Goal: Task Accomplishment & Management: Use online tool/utility

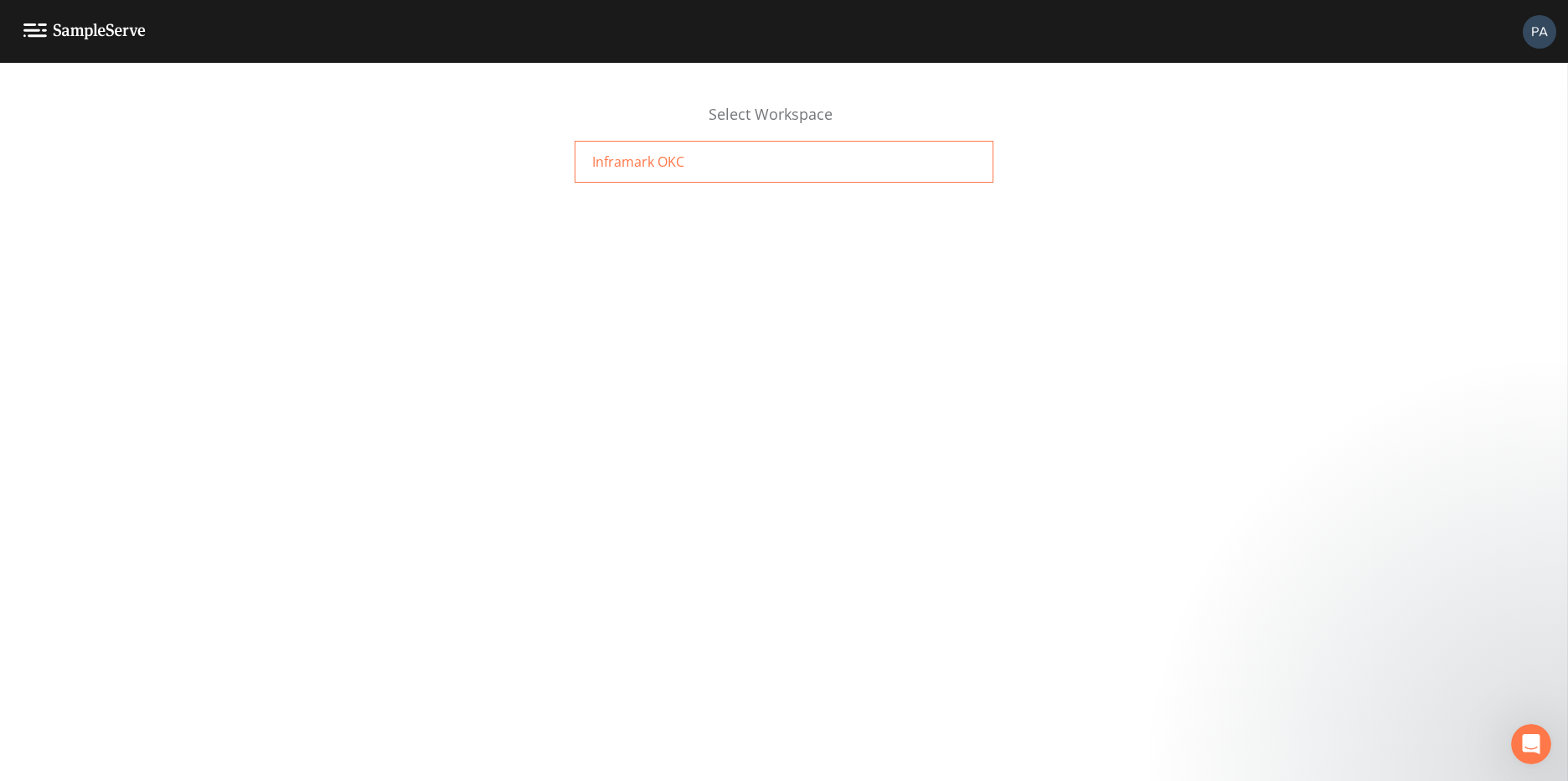
click at [621, 162] on span "Inframark OKC" at bounding box center [637, 162] width 92 height 20
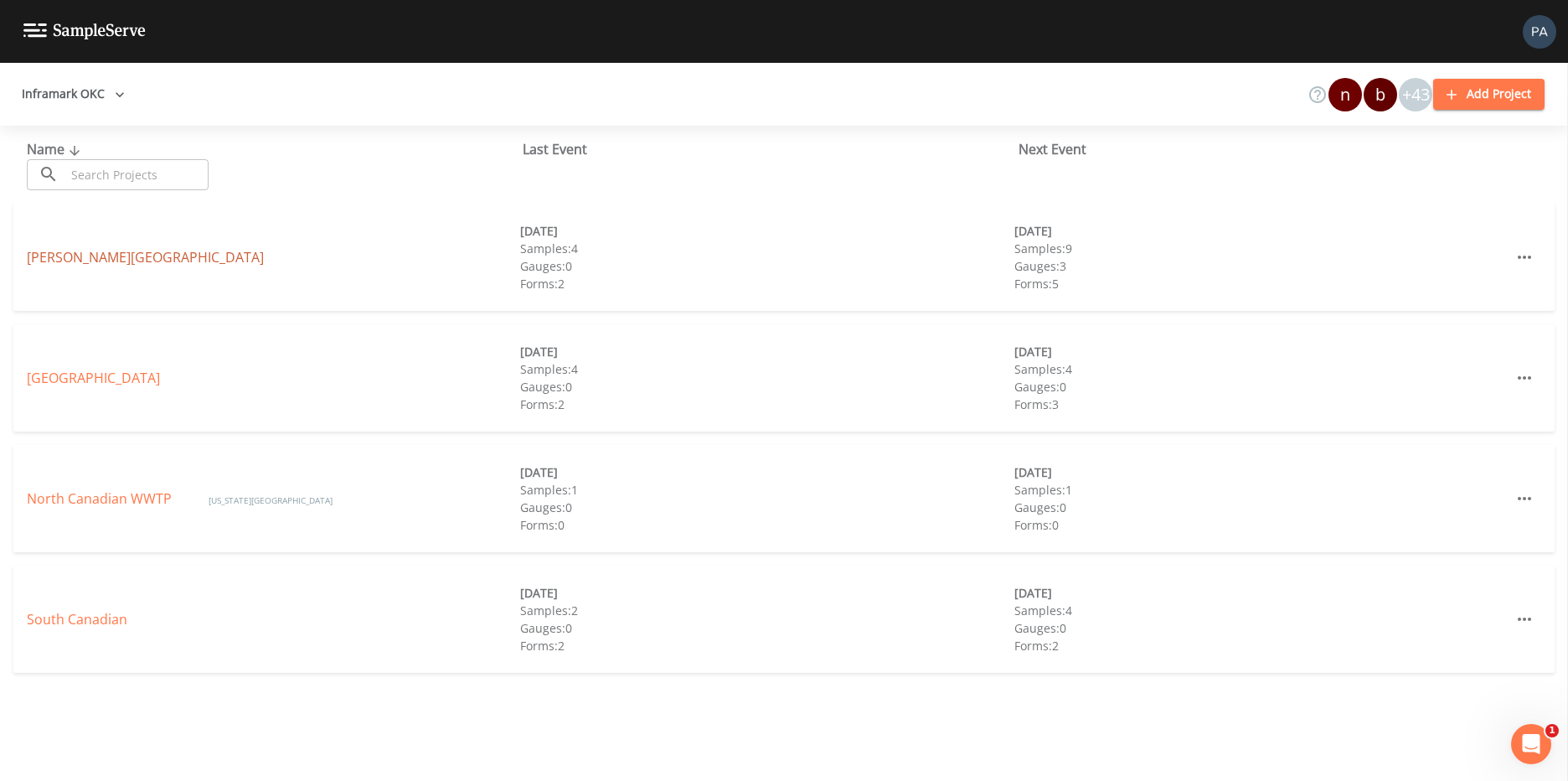
click at [88, 260] on link "Chisholm Creek" at bounding box center [145, 258] width 237 height 19
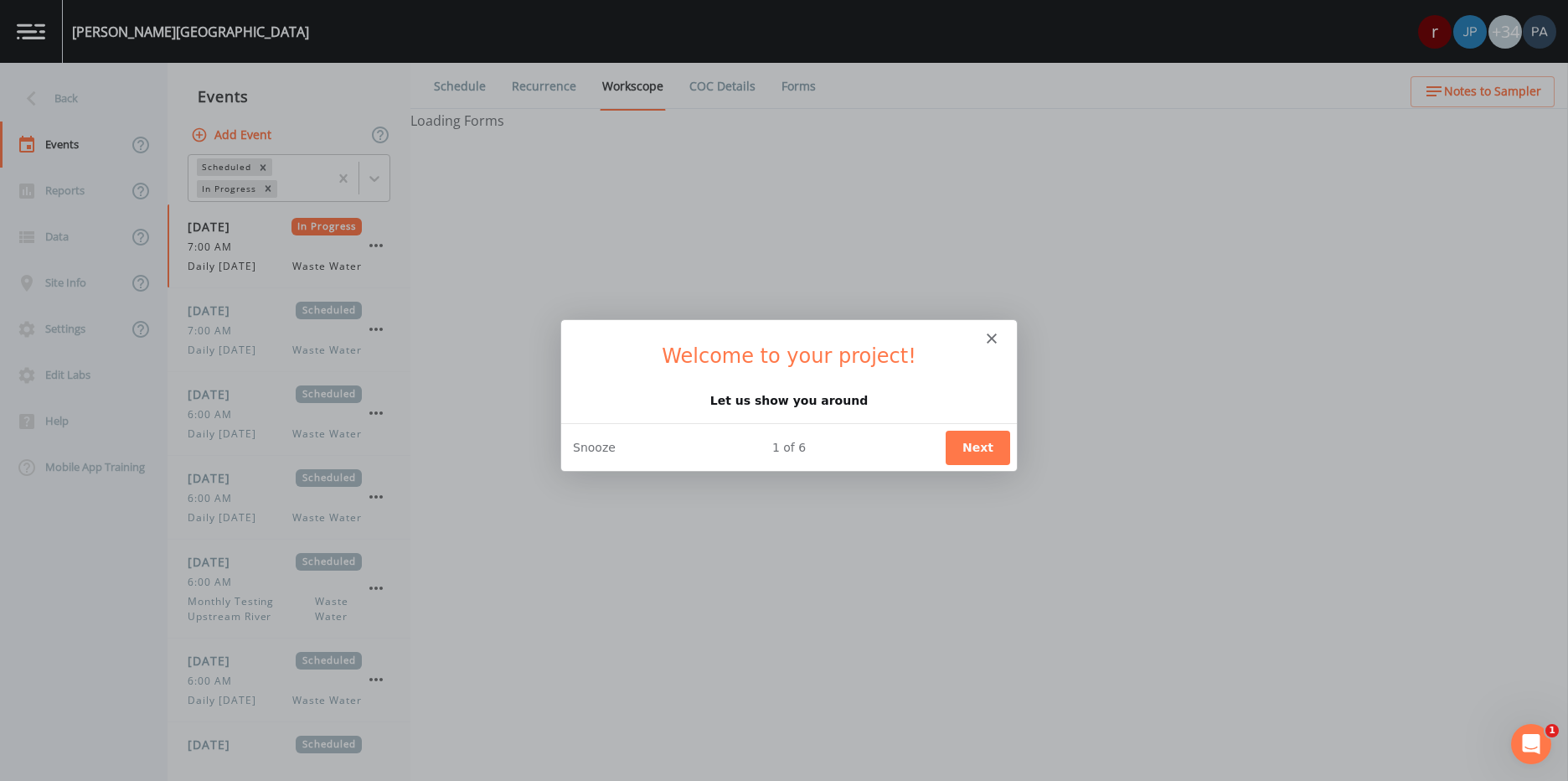
select select "092b3f94-5697-4c94-9891-da161916fdbb"
select select "b6a3c313-748b-4795-a028-792ad310bd60"
select select "092b3f94-5697-4c94-9891-da161916fdbb"
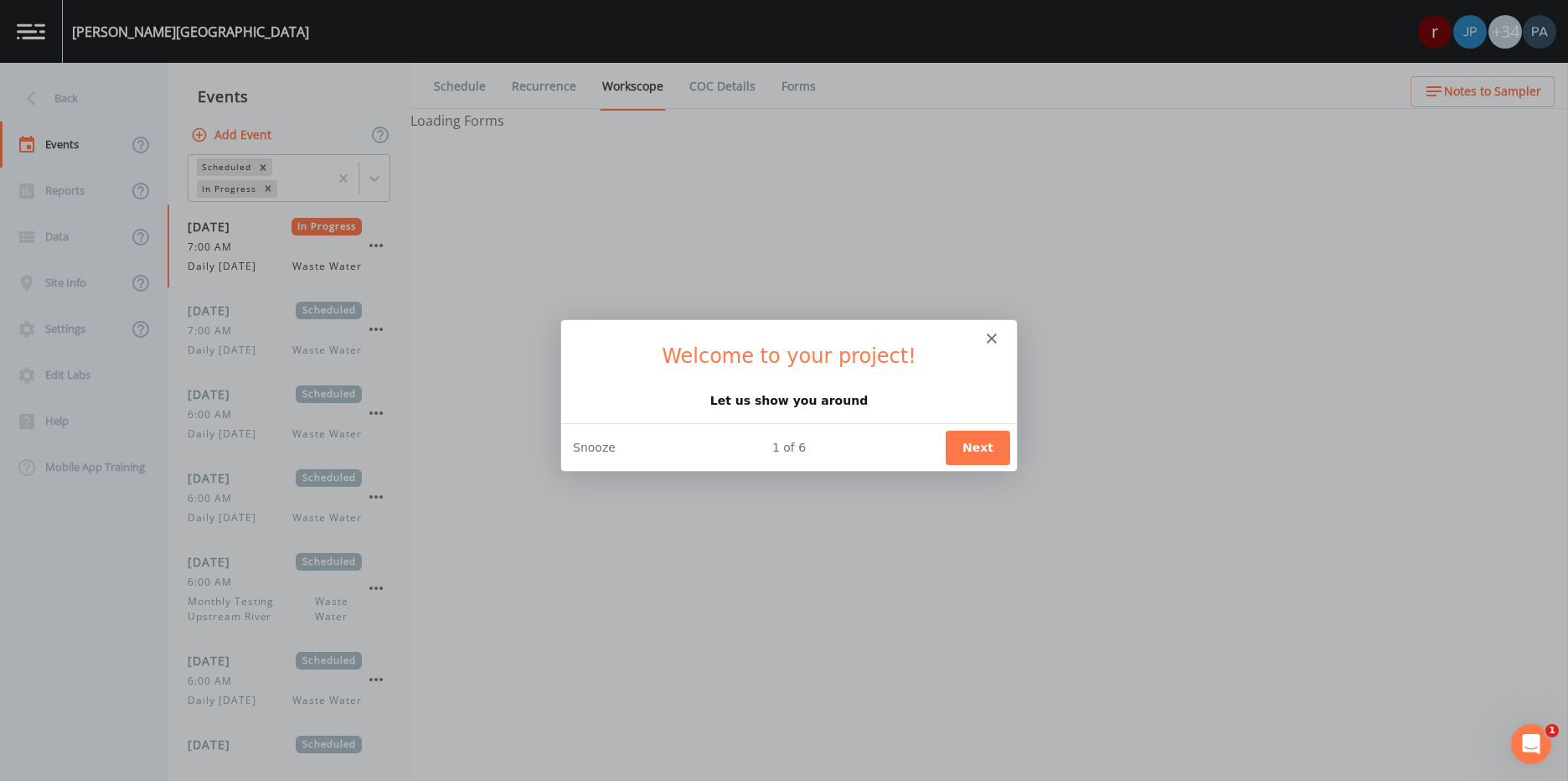
select select "b6a3c313-748b-4795-a028-792ad310bd60"
select select "092b3f94-5697-4c94-9891-da161916fdbb"
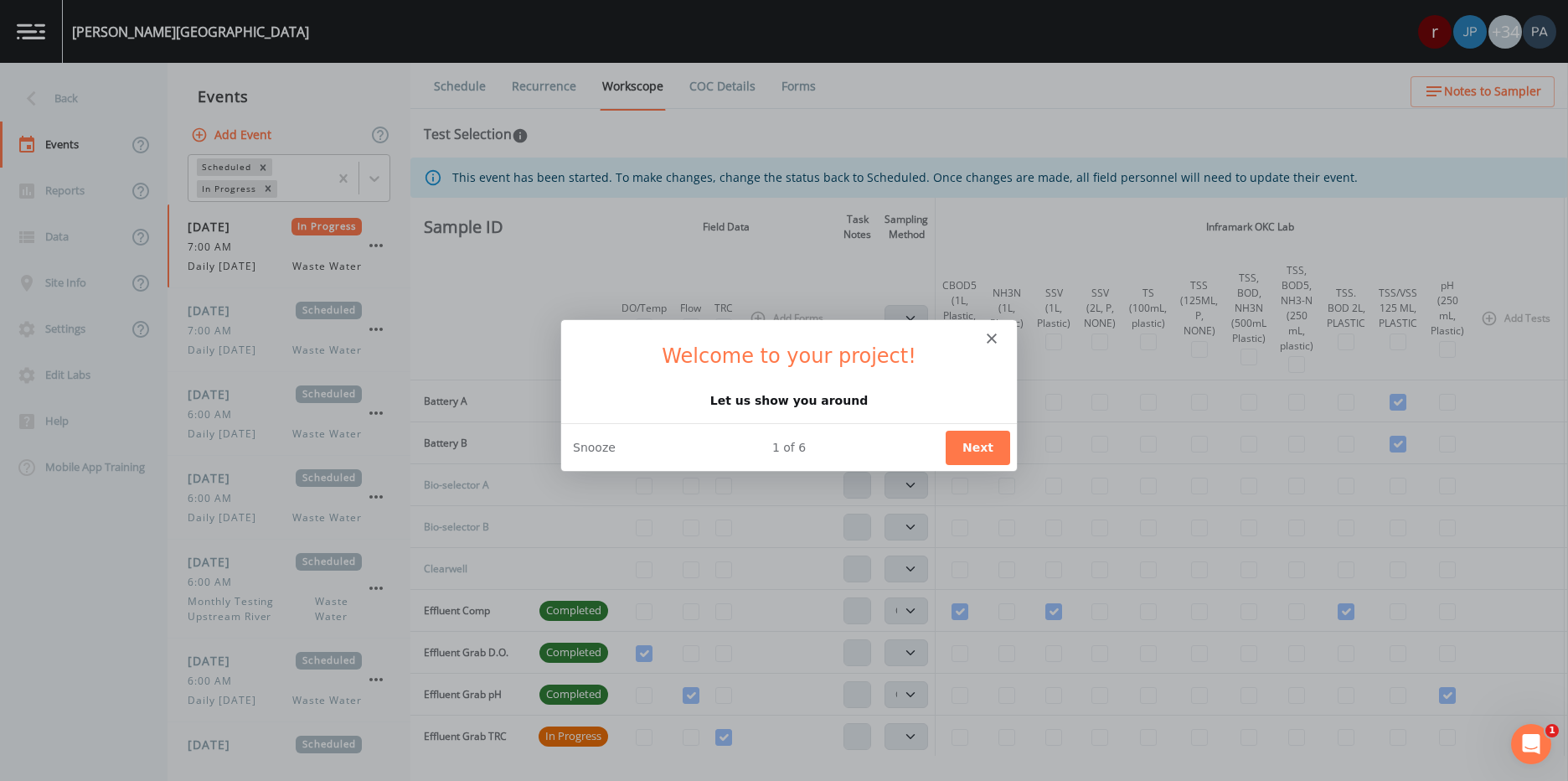
click at [987, 448] on button "Next" at bounding box center [977, 446] width 65 height 34
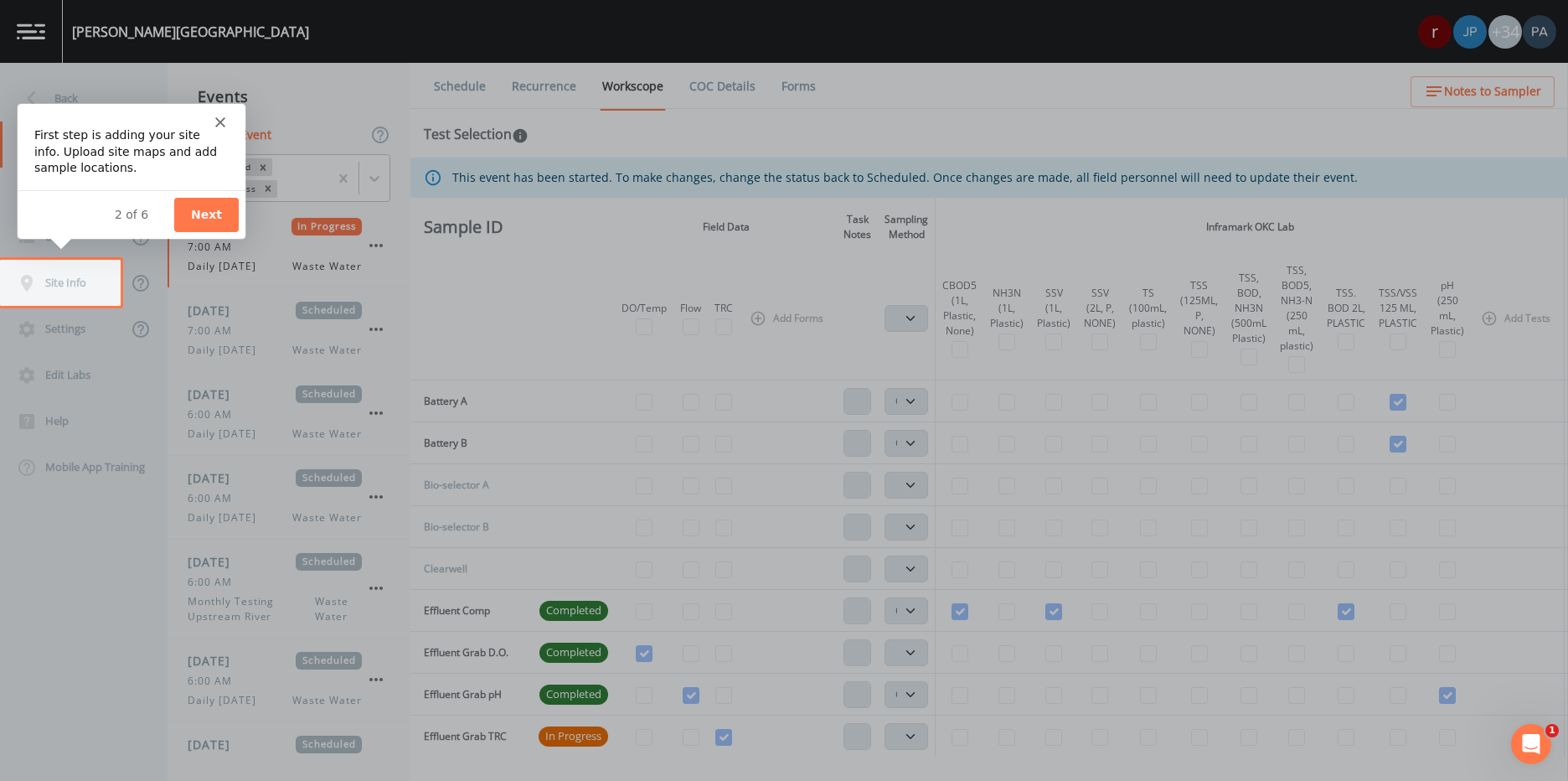
click at [201, 212] on button "Next" at bounding box center [206, 213] width 65 height 34
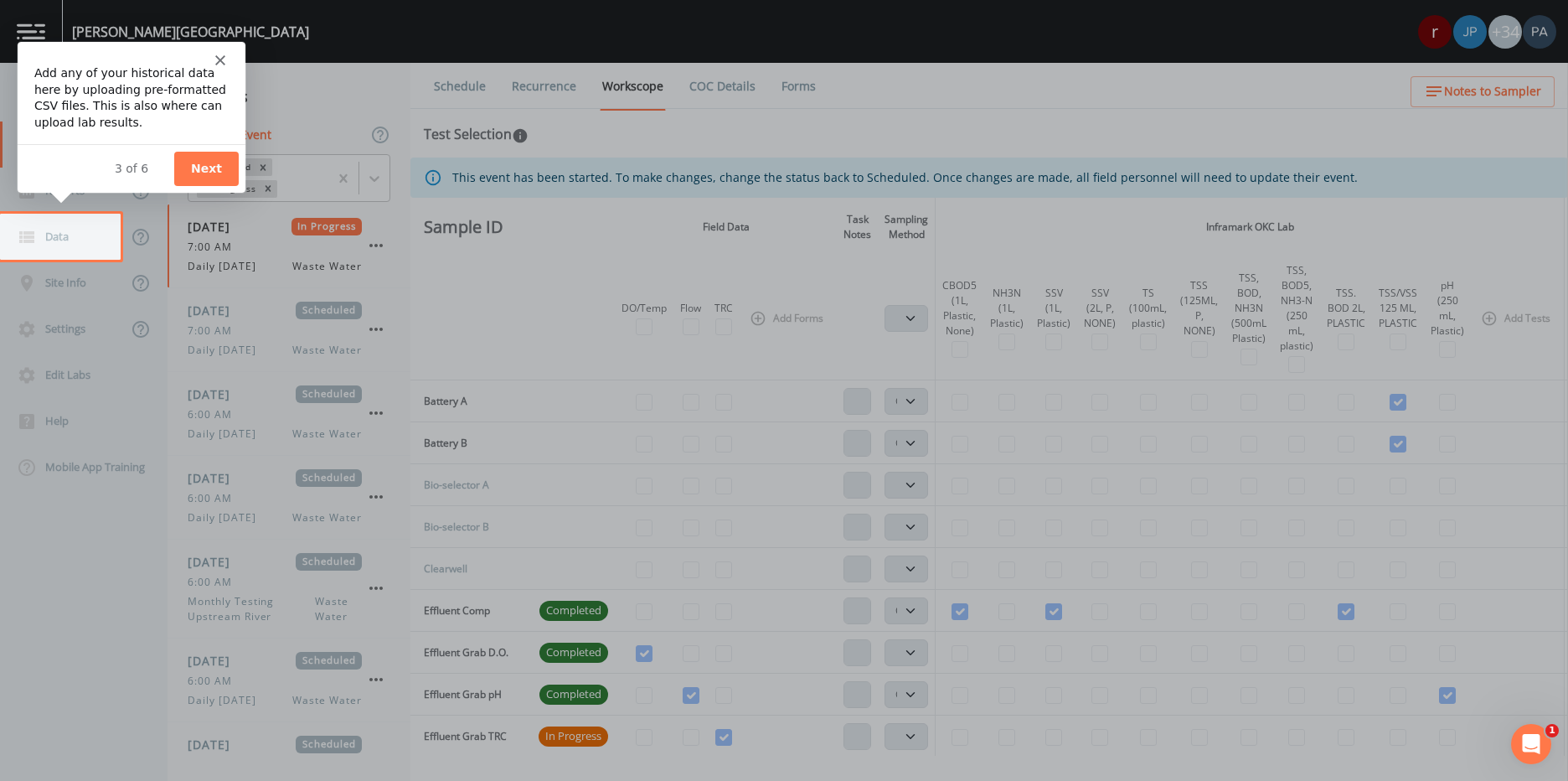
click at [203, 167] on button "Next" at bounding box center [206, 167] width 65 height 34
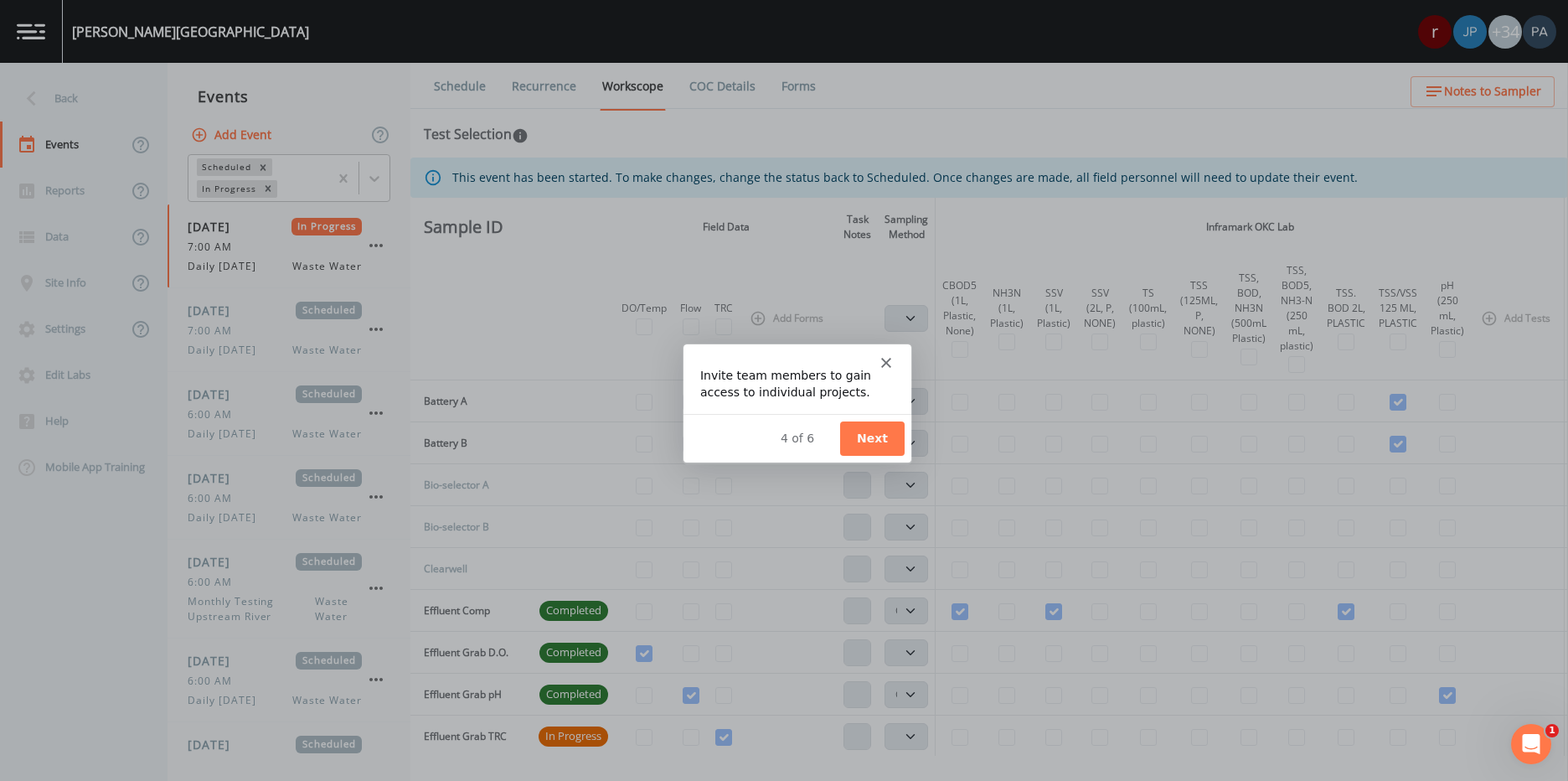
click at [872, 435] on button "Next" at bounding box center [872, 437] width 65 height 34
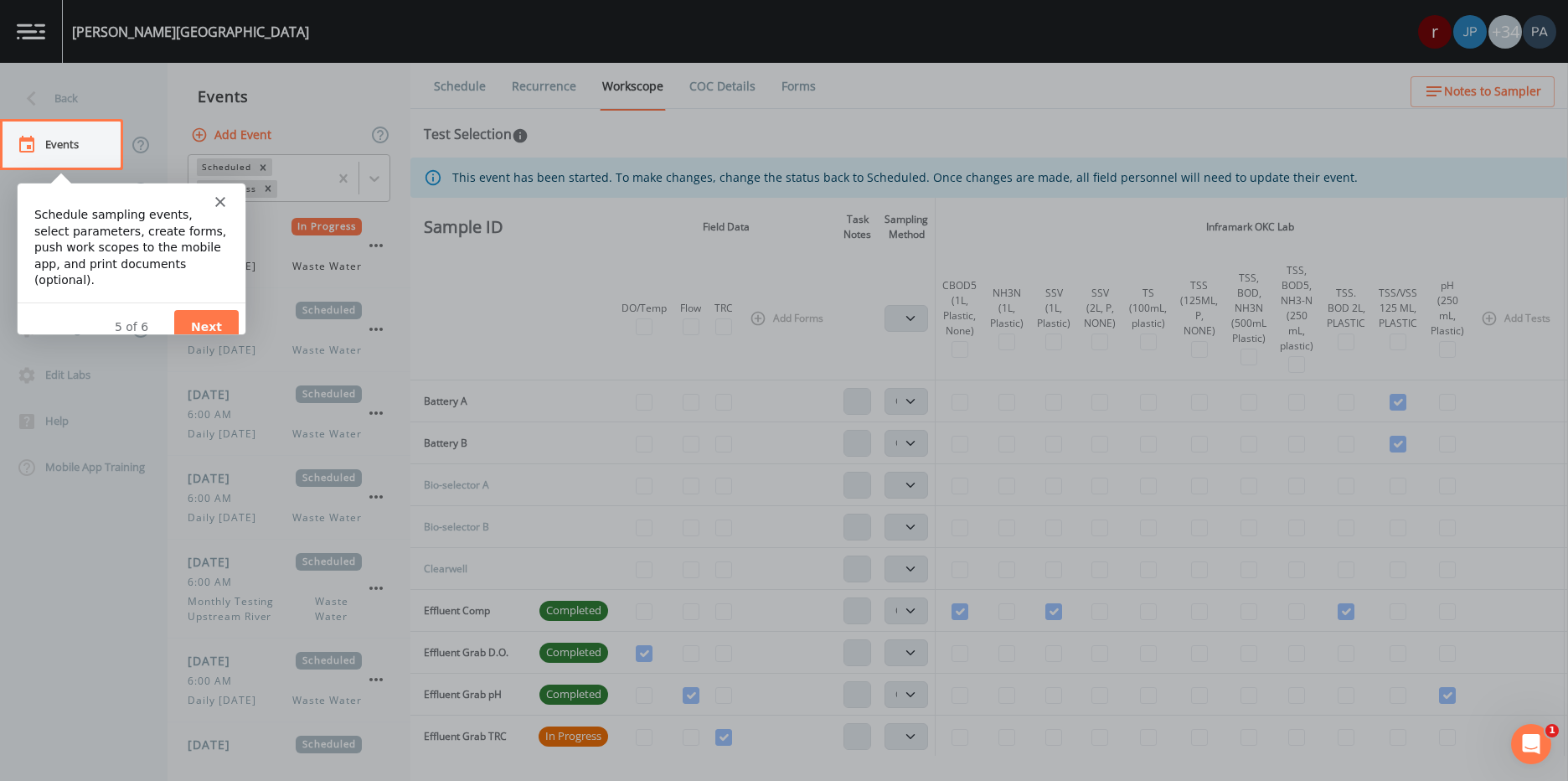
click at [206, 317] on button "Next" at bounding box center [206, 326] width 65 height 34
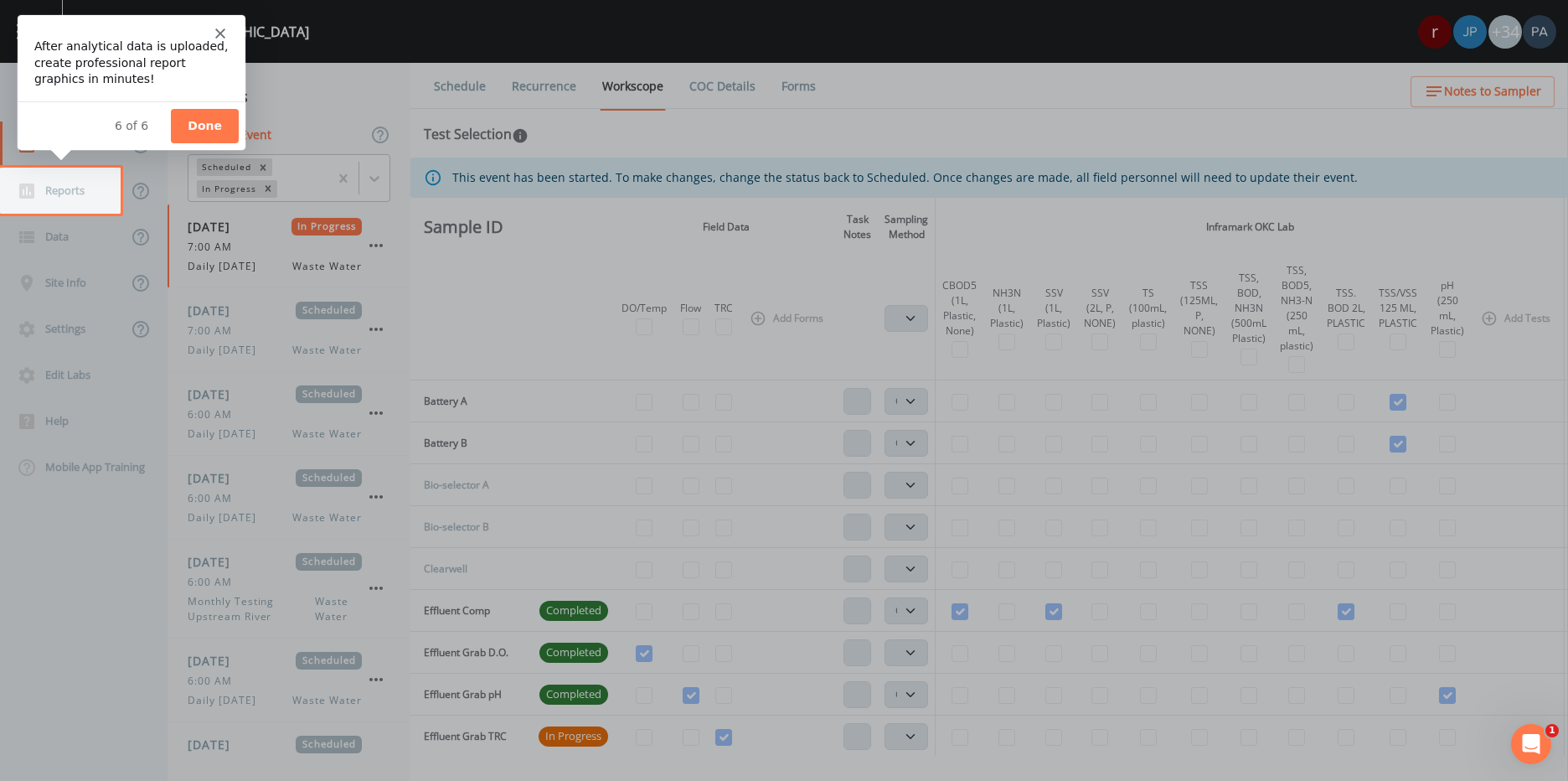
click at [188, 128] on button "Done" at bounding box center [204, 125] width 68 height 34
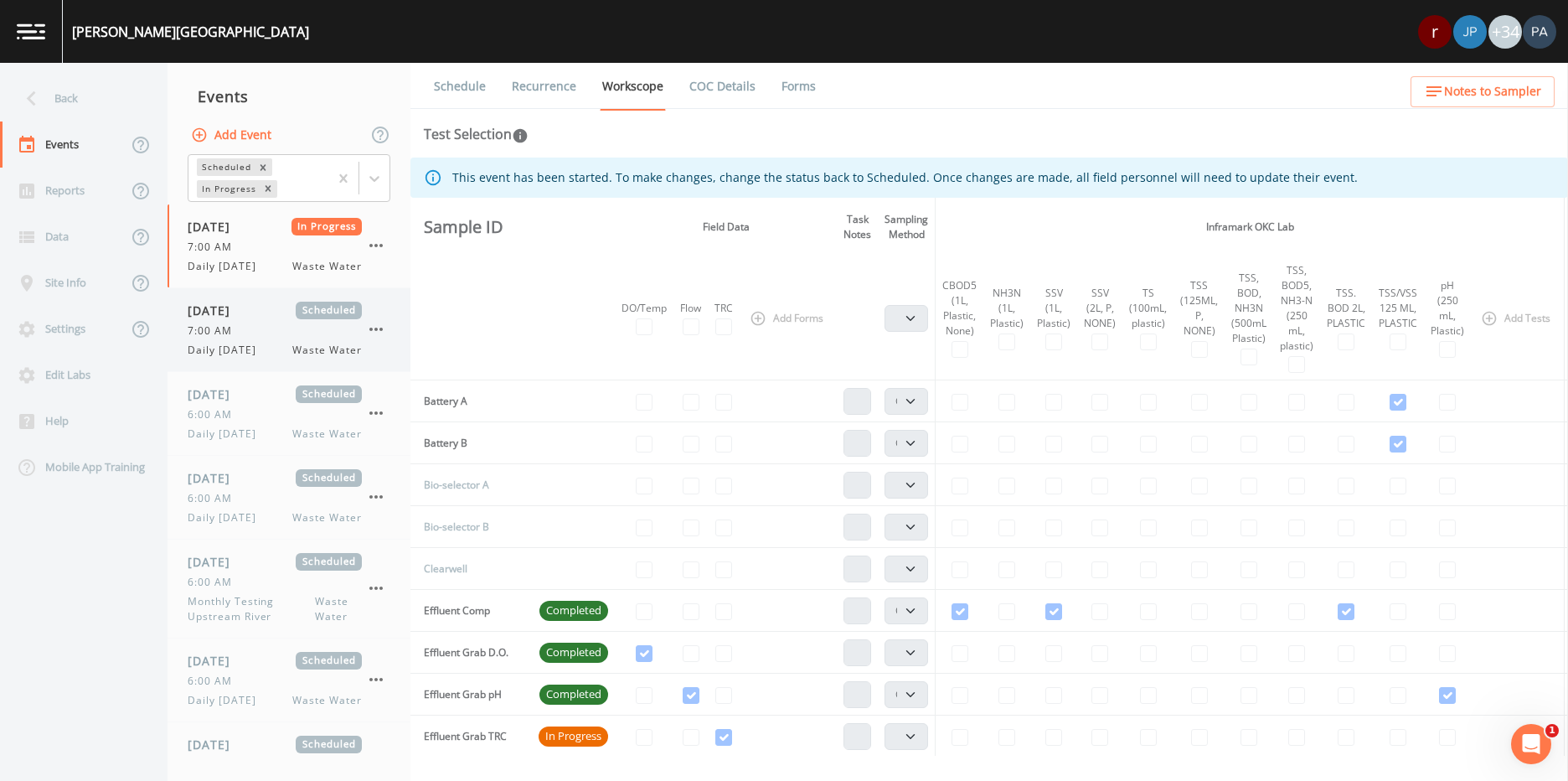
click at [266, 344] on span "Daily Tuesday" at bounding box center [227, 350] width 79 height 15
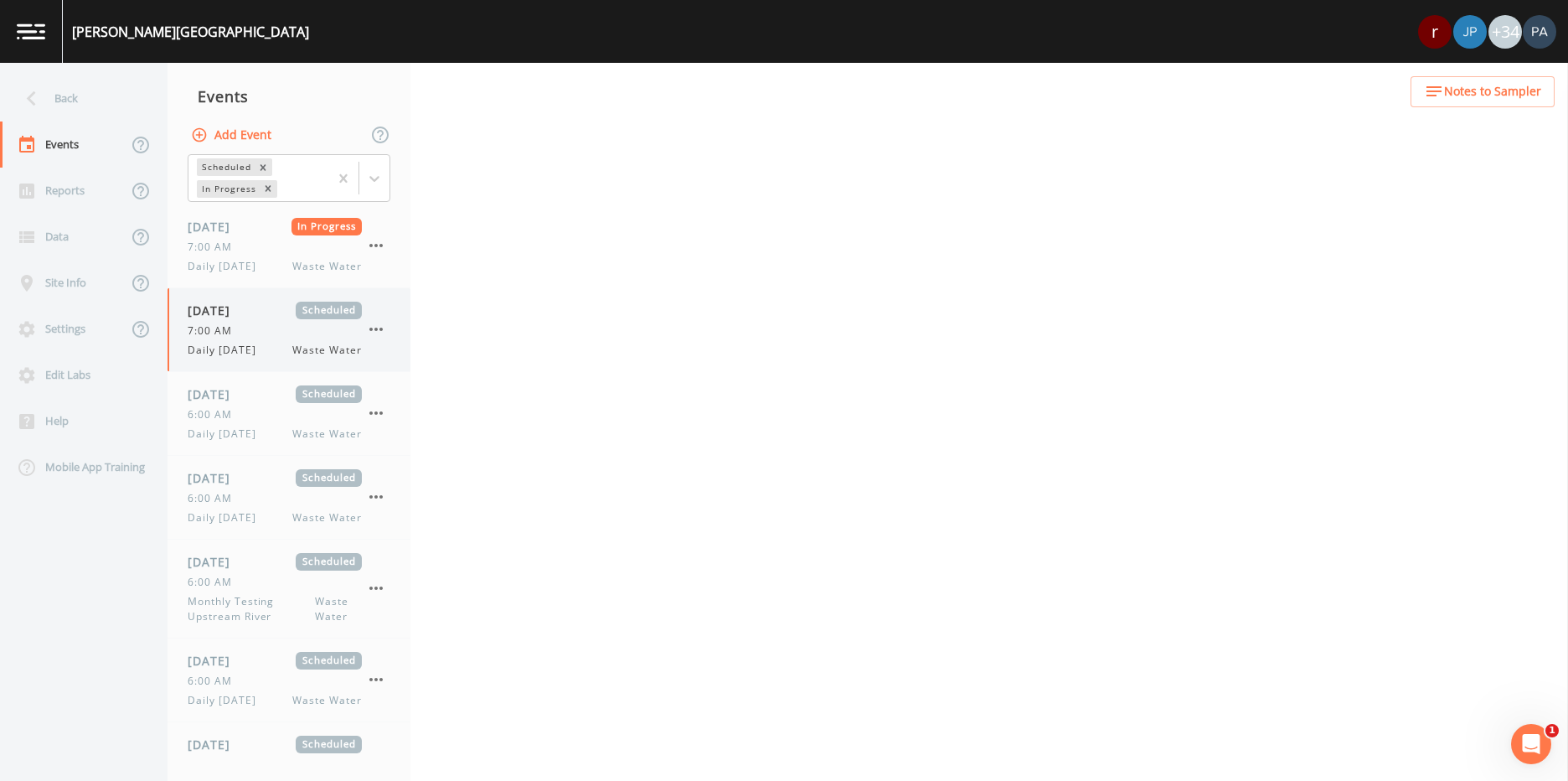
select select "092b3f94-5697-4c94-9891-da161916fdbb"
select select "b6a3c313-748b-4795-a028-792ad310bd60"
select select "092b3f94-5697-4c94-9891-da161916fdbb"
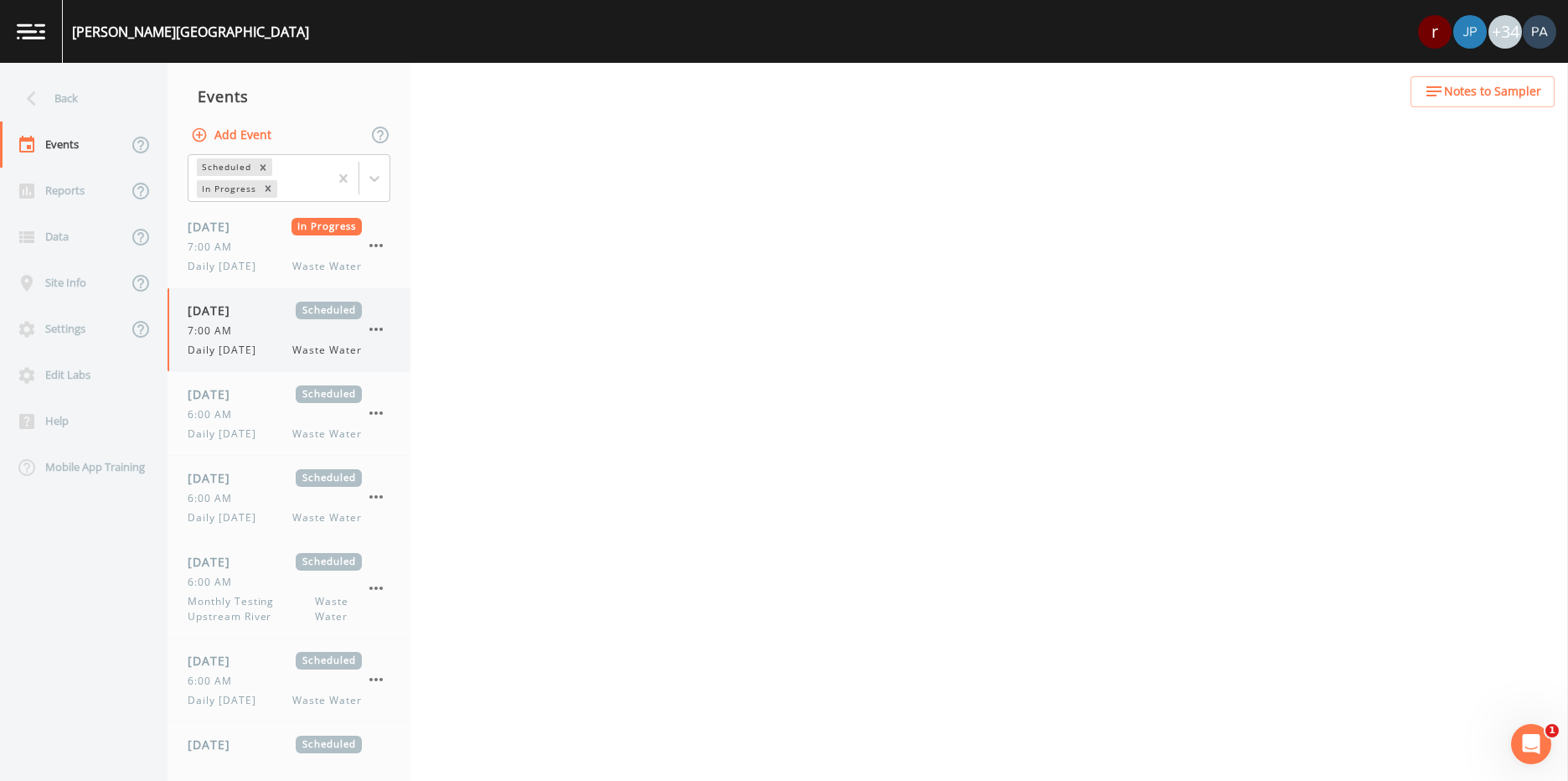
select select "b6a3c313-748b-4795-a028-792ad310bd60"
select select "092b3f94-5697-4c94-9891-da161916fdbb"
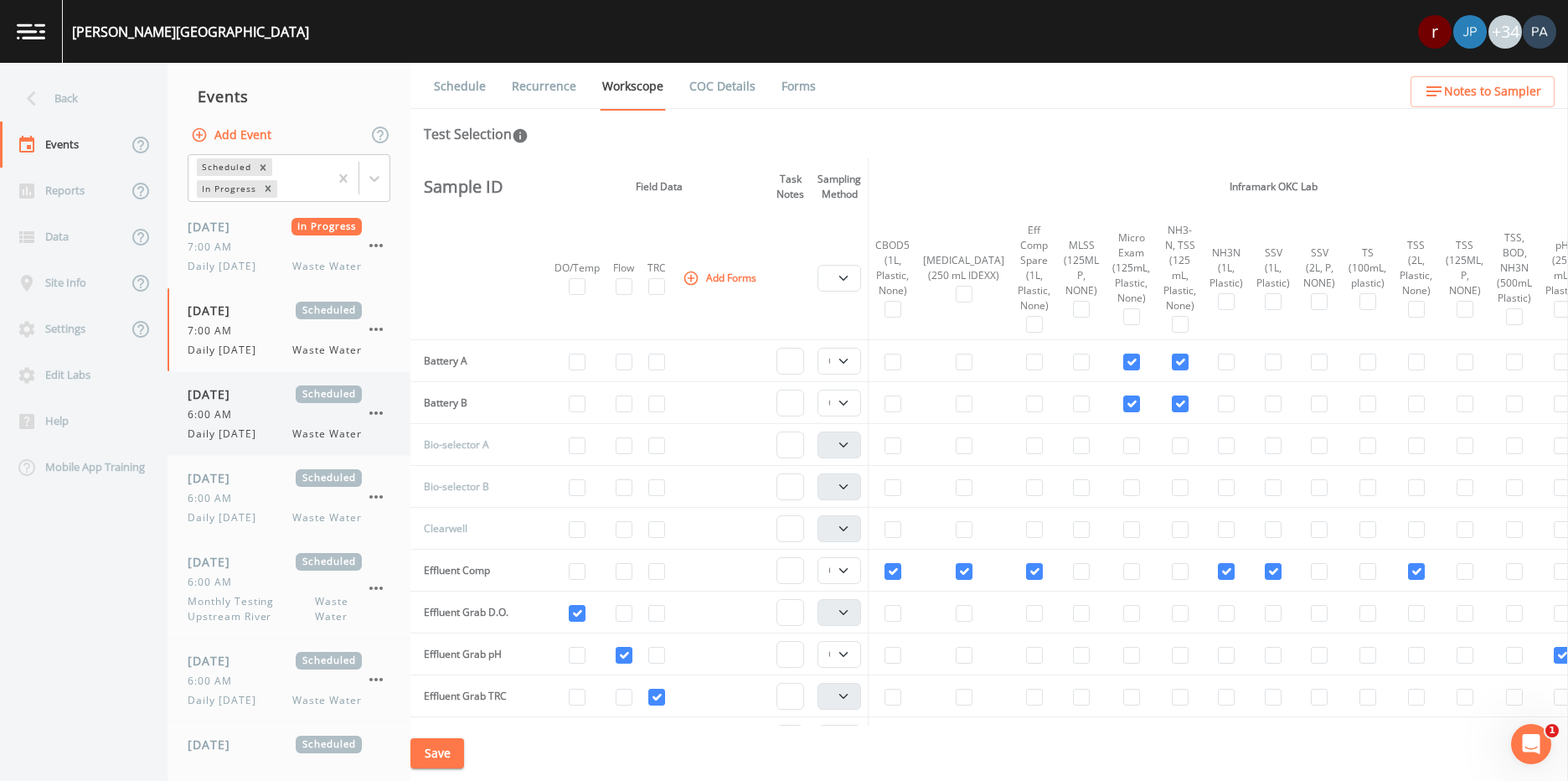
click at [270, 424] on div "10/01/2025 Scheduled 6:00 AM Daily Wednesday Waste Water" at bounding box center [275, 413] width 174 height 57
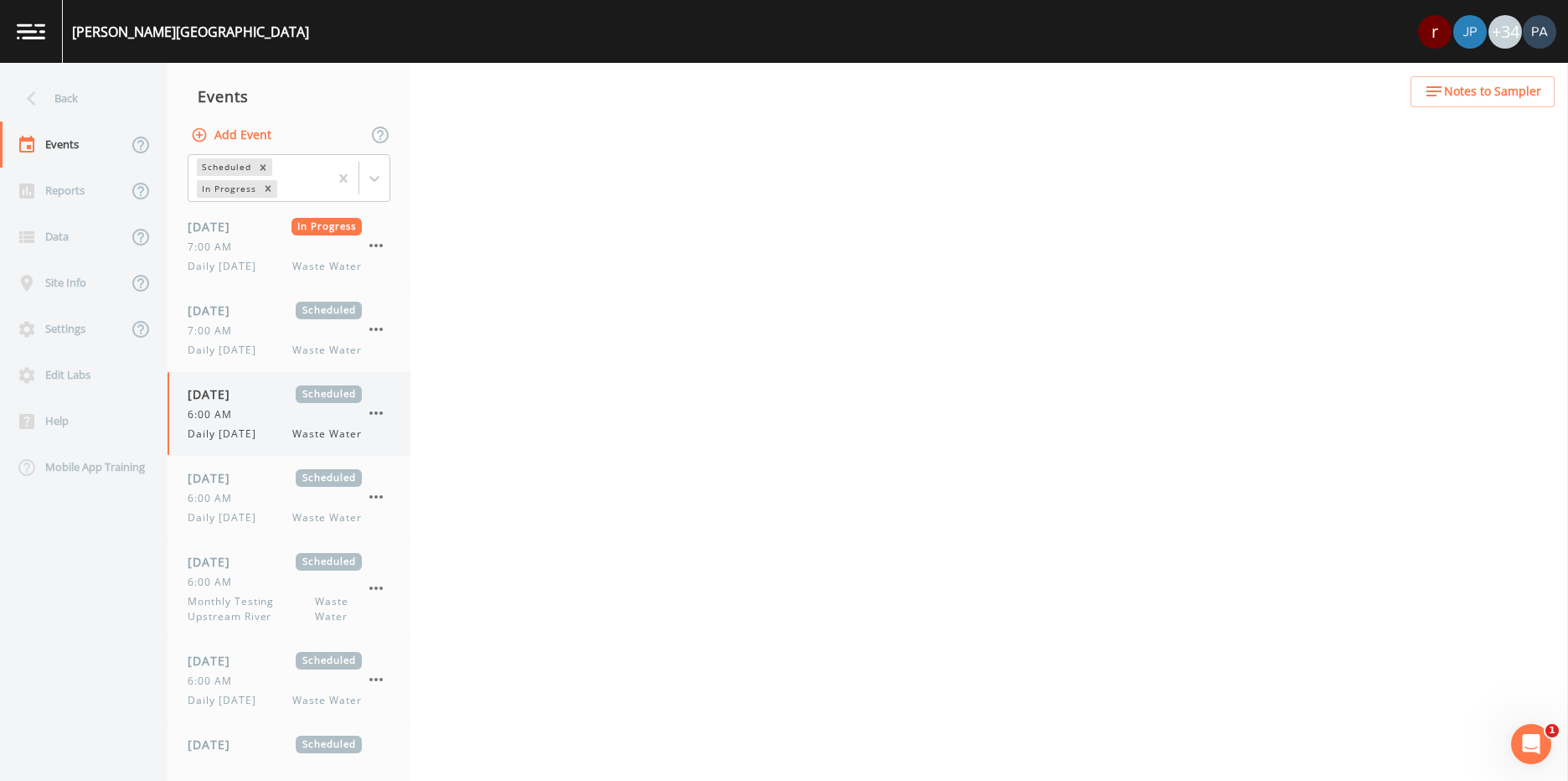
select select "092b3f94-5697-4c94-9891-da161916fdbb"
select select "b6a3c313-748b-4795-a028-792ad310bd60"
select select "092b3f94-5697-4c94-9891-da161916fdbb"
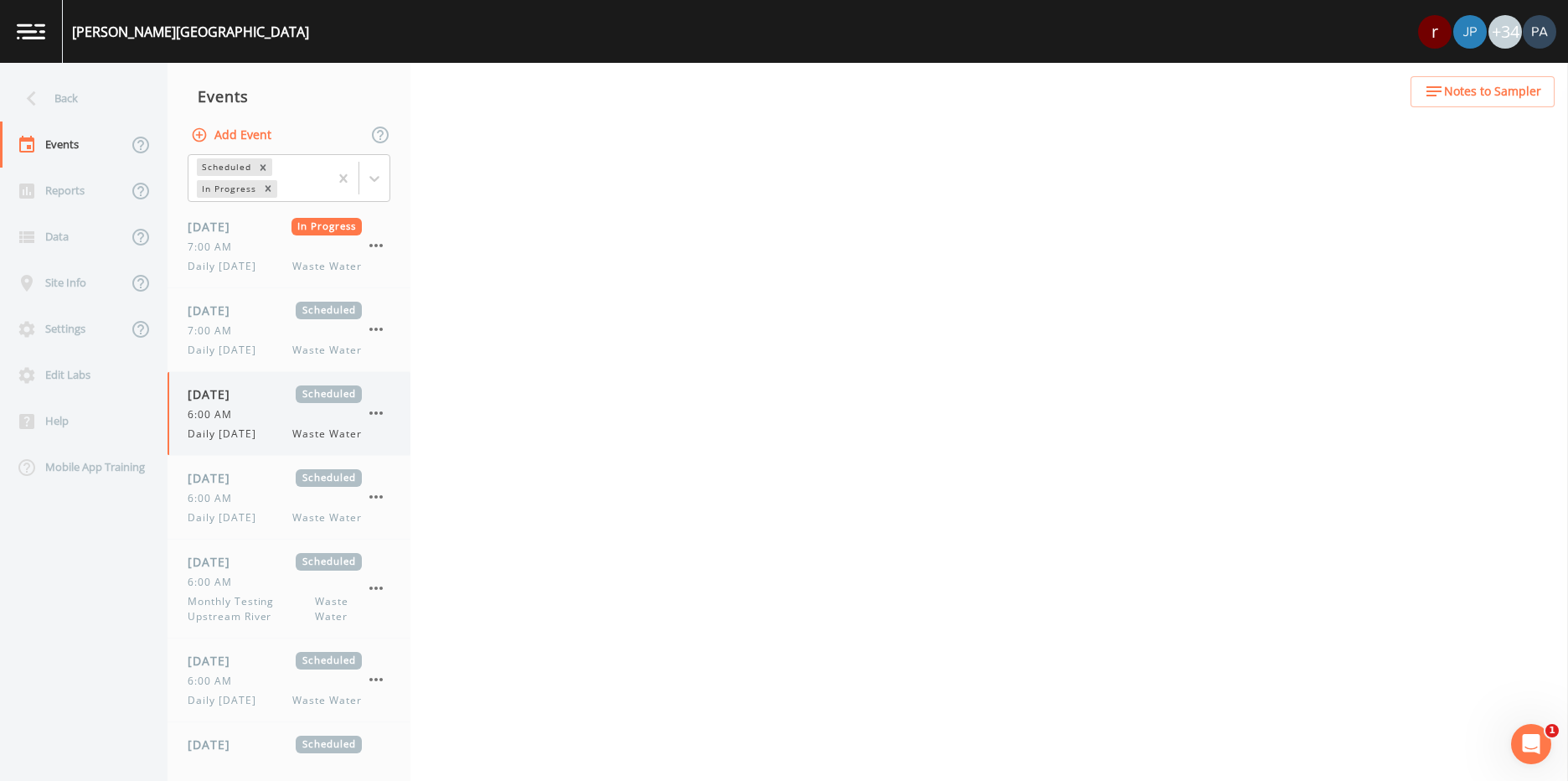
select select "b6a3c313-748b-4795-a028-792ad310bd60"
select select "092b3f94-5697-4c94-9891-da161916fdbb"
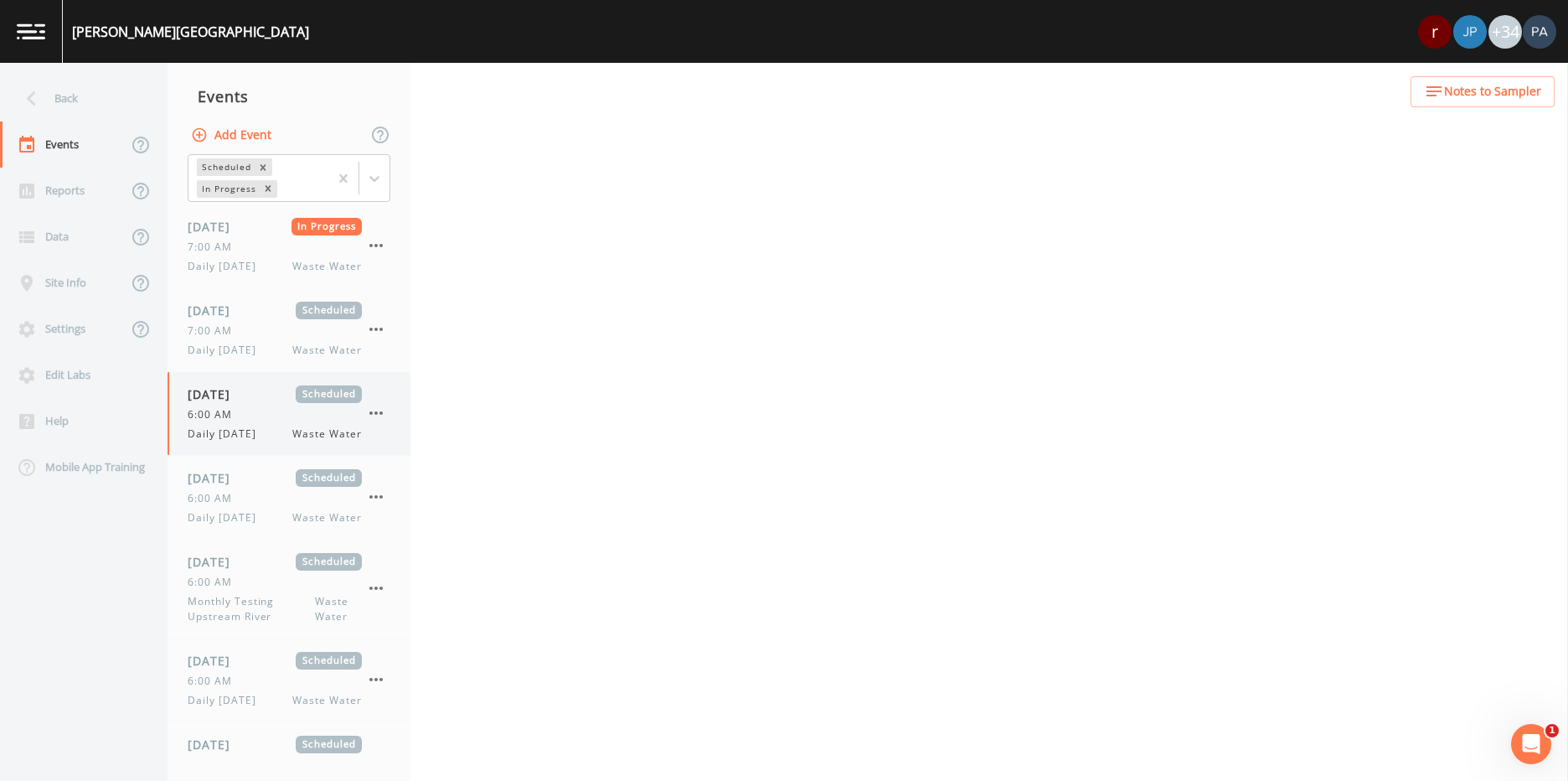
select select "092b3f94-5697-4c94-9891-da161916fdbb"
